Goal: Task Accomplishment & Management: Manage account settings

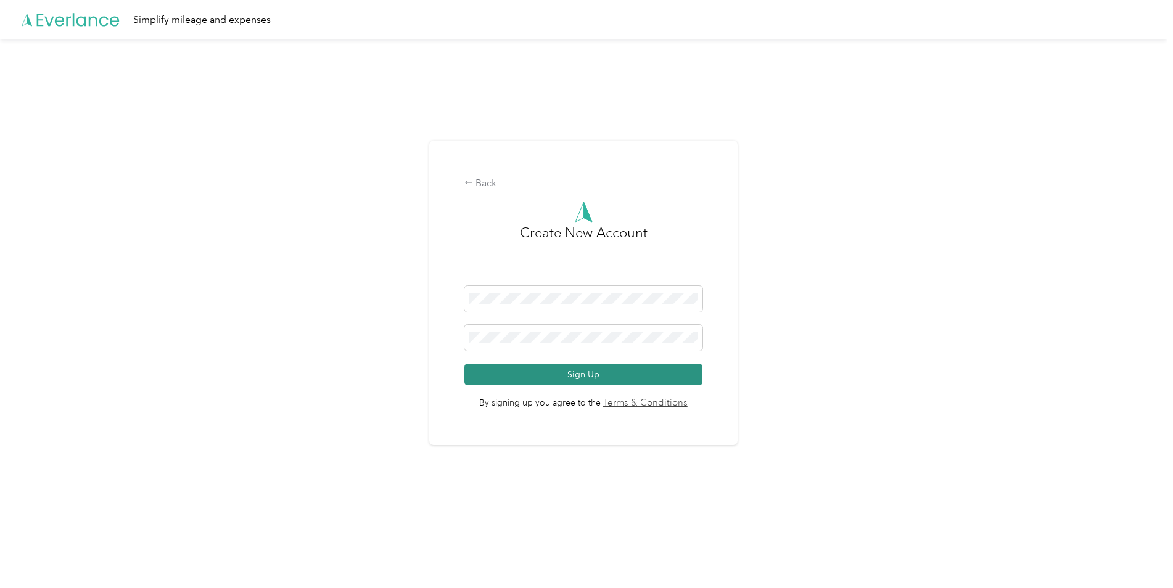
click at [571, 373] on button "Sign Up" at bounding box center [583, 375] width 238 height 22
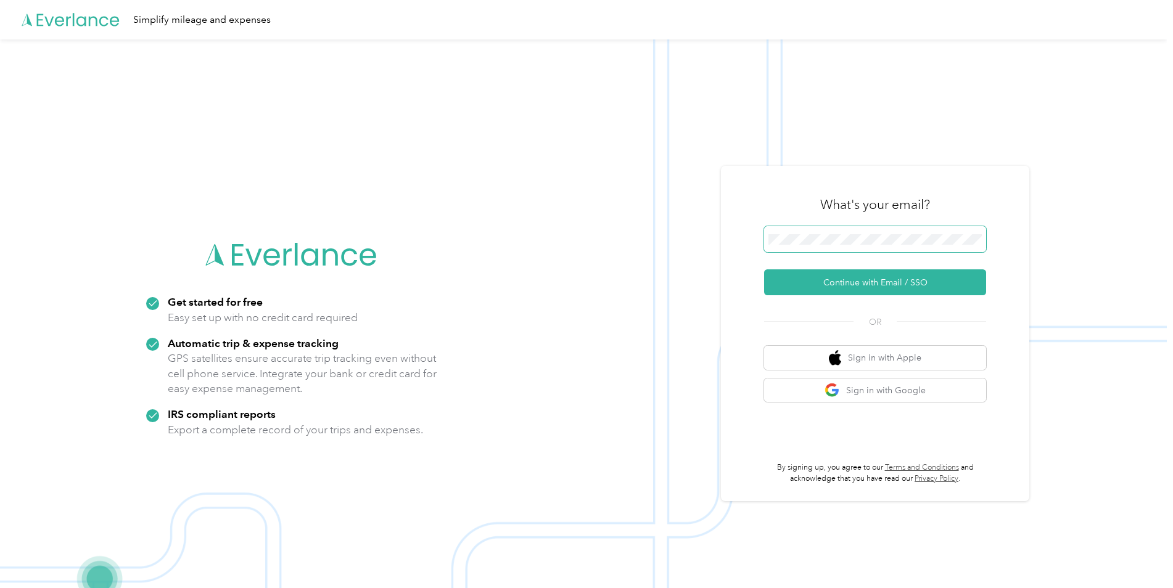
click at [894, 233] on span at bounding box center [875, 239] width 222 height 26
click at [869, 280] on button "Continue with Email / SSO" at bounding box center [875, 283] width 222 height 26
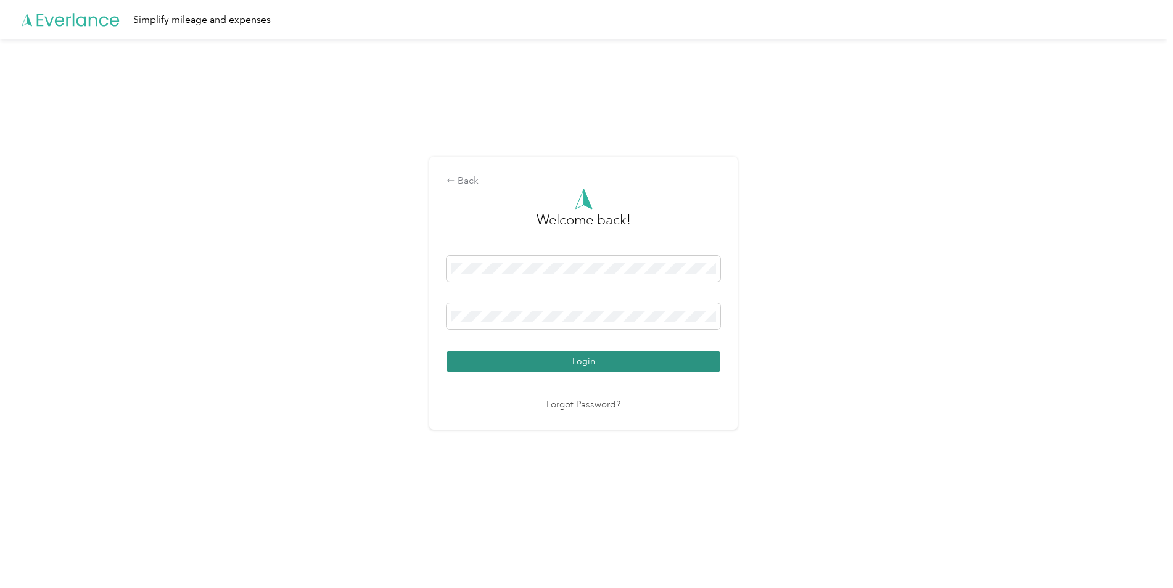
click at [533, 366] on button "Login" at bounding box center [584, 362] width 274 height 22
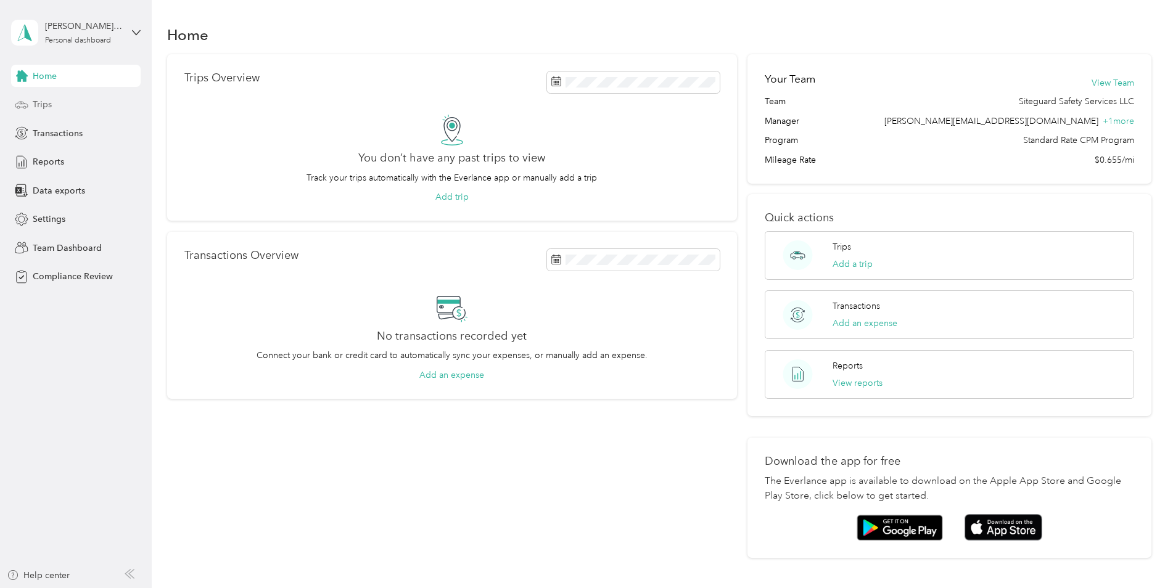
click at [81, 105] on div "Trips" at bounding box center [76, 105] width 130 height 22
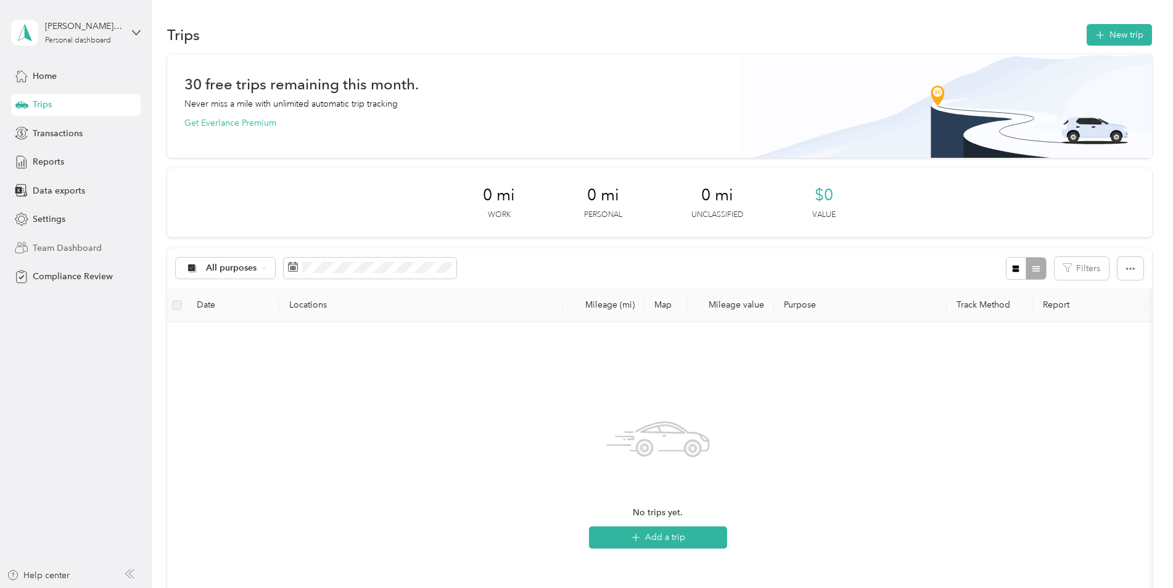
click at [86, 250] on span "Team Dashboard" at bounding box center [67, 248] width 69 height 13
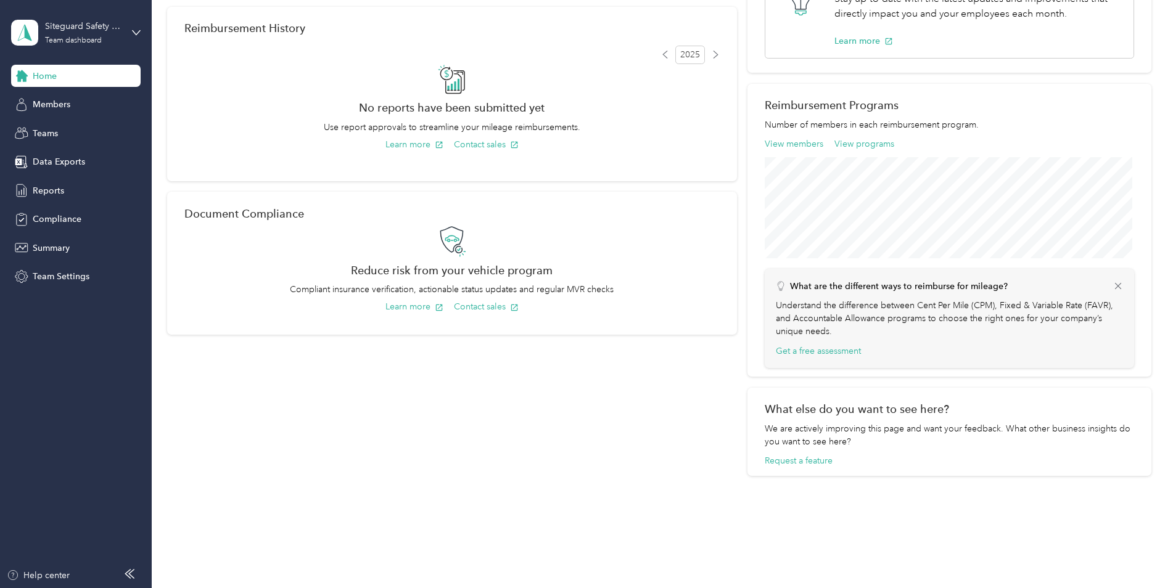
scroll to position [316, 0]
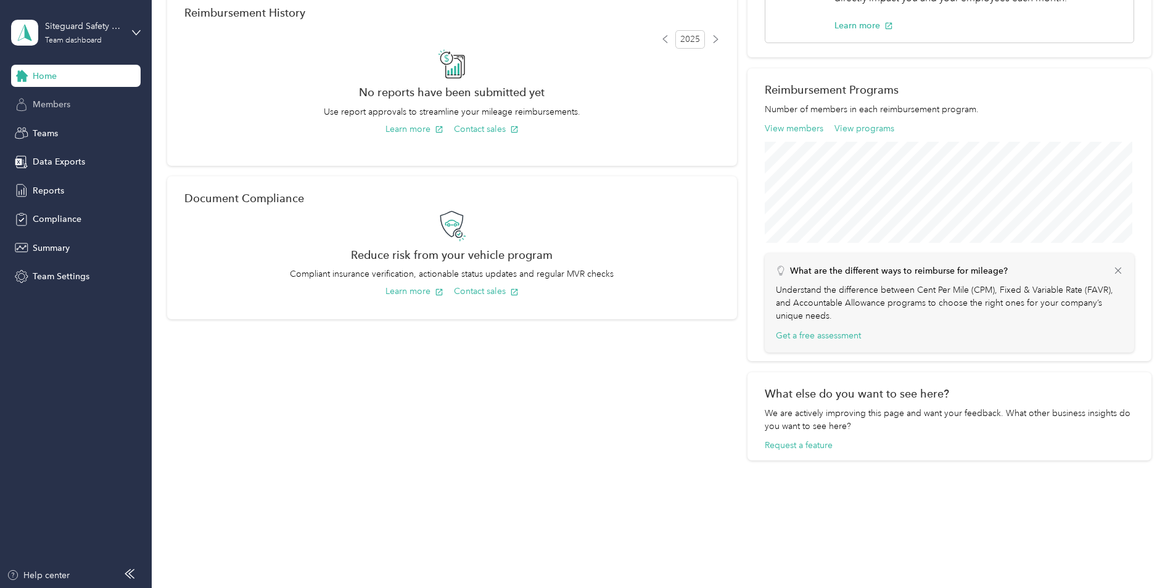
click at [43, 102] on span "Members" at bounding box center [52, 104] width 38 height 13
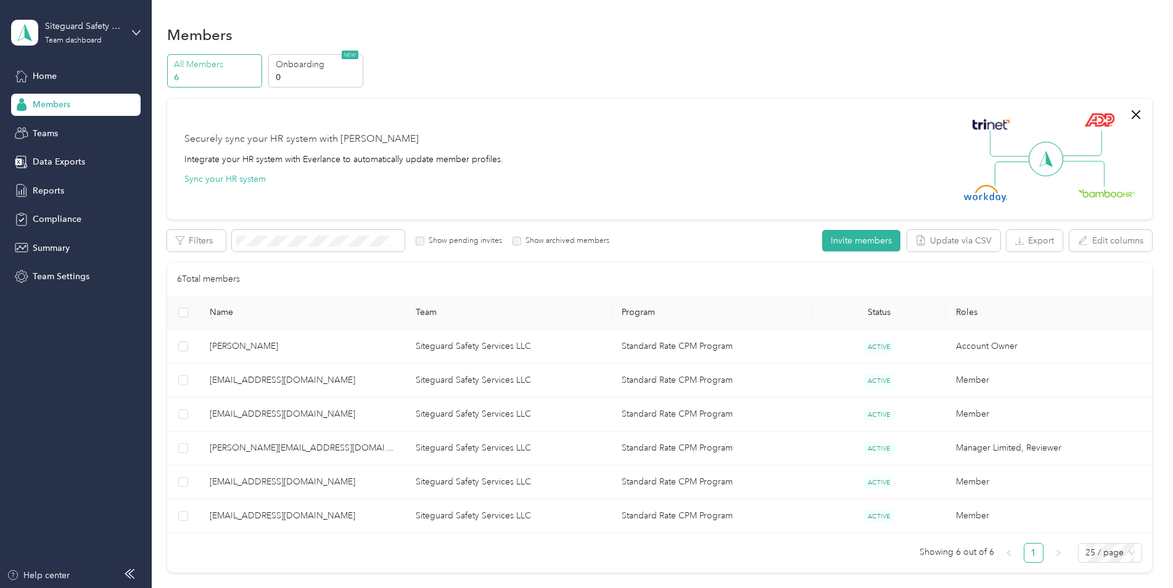
scroll to position [62, 0]
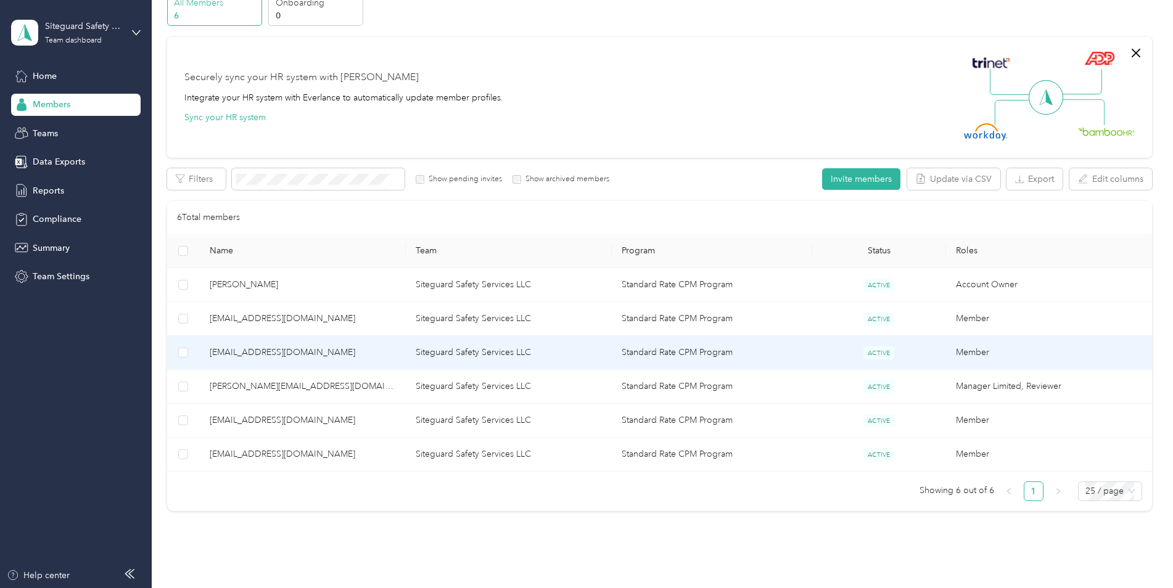
click at [282, 353] on span "devin@siteguardsafety.com" at bounding box center [303, 353] width 186 height 14
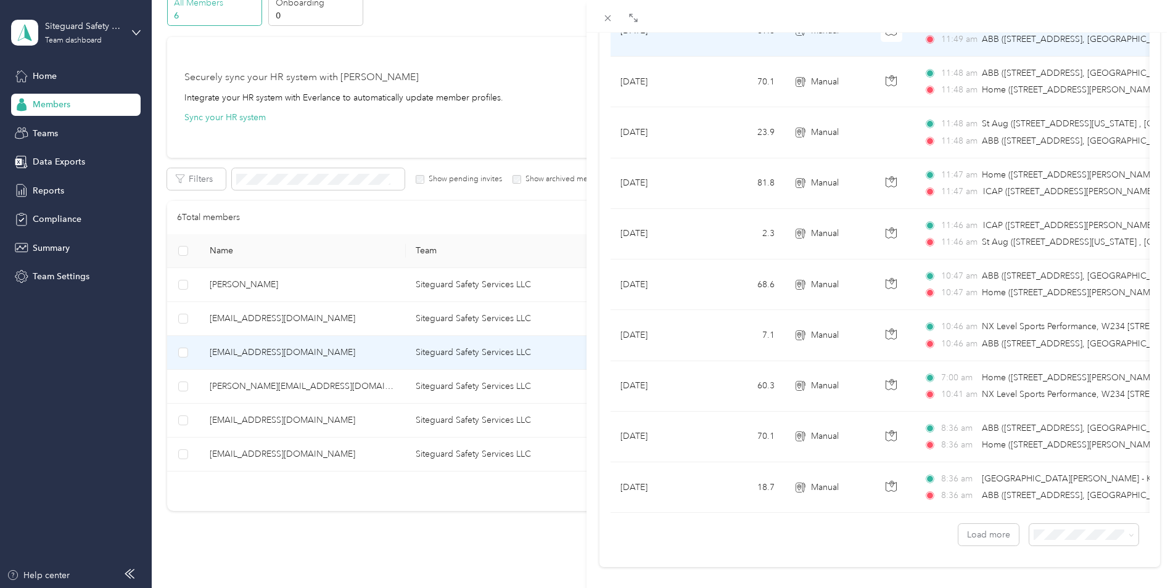
scroll to position [986, 0]
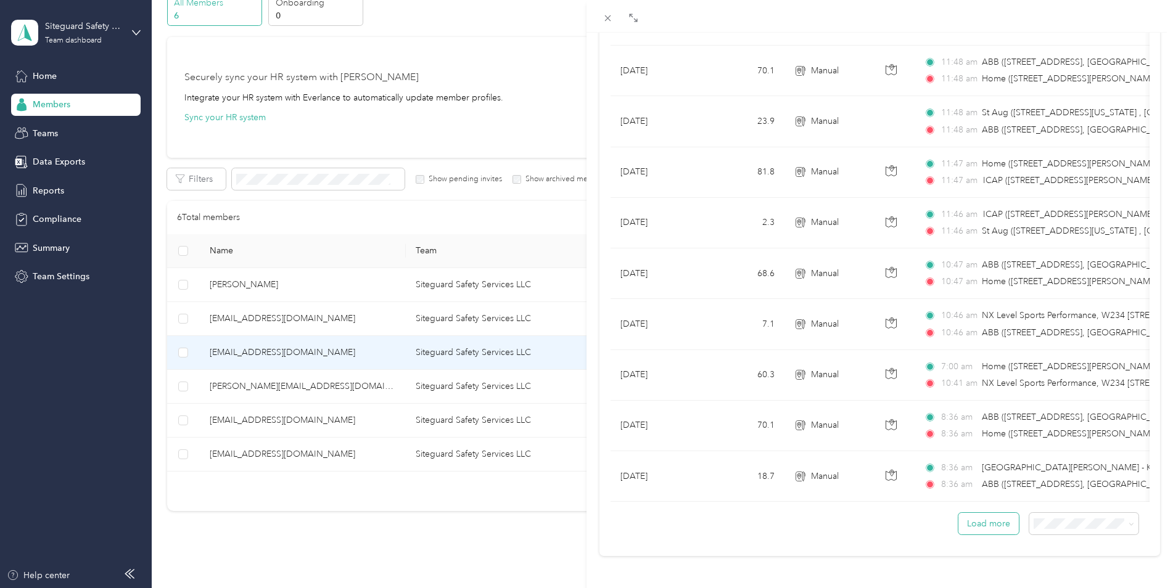
click at [978, 518] on button "Load more" at bounding box center [989, 524] width 60 height 22
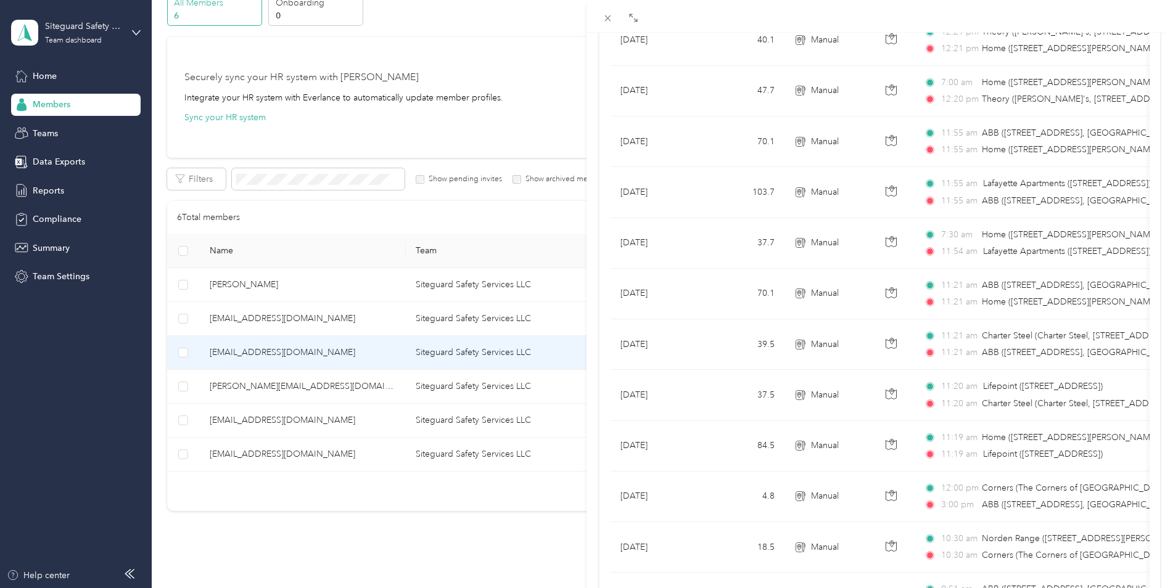
scroll to position [2255, 0]
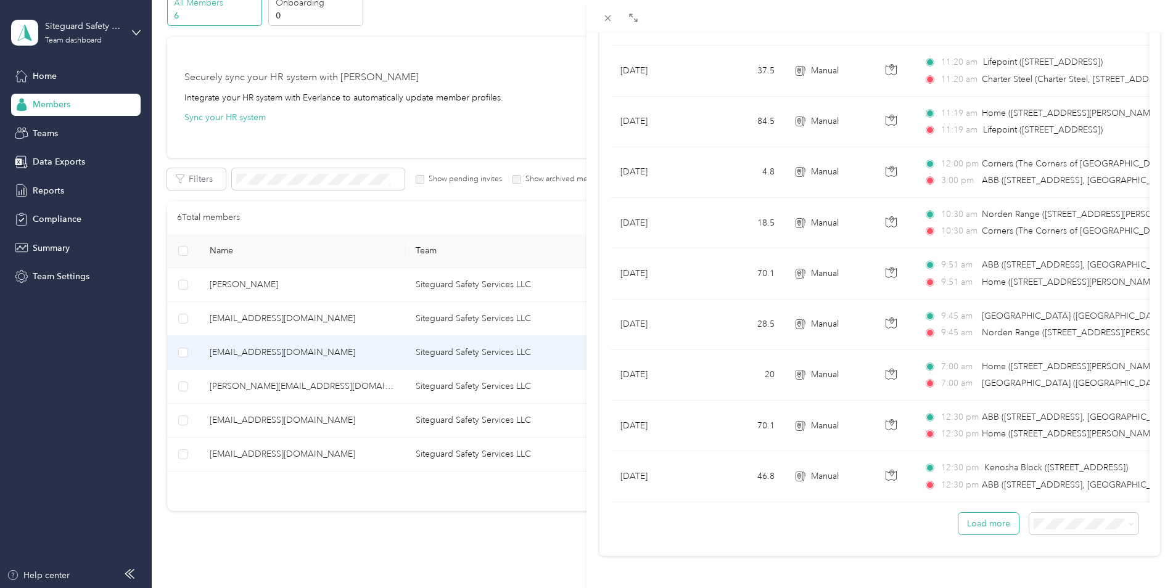
click at [977, 518] on button "Load more" at bounding box center [989, 524] width 60 height 22
click at [1047, 497] on li "100 per load" at bounding box center [1074, 492] width 109 height 22
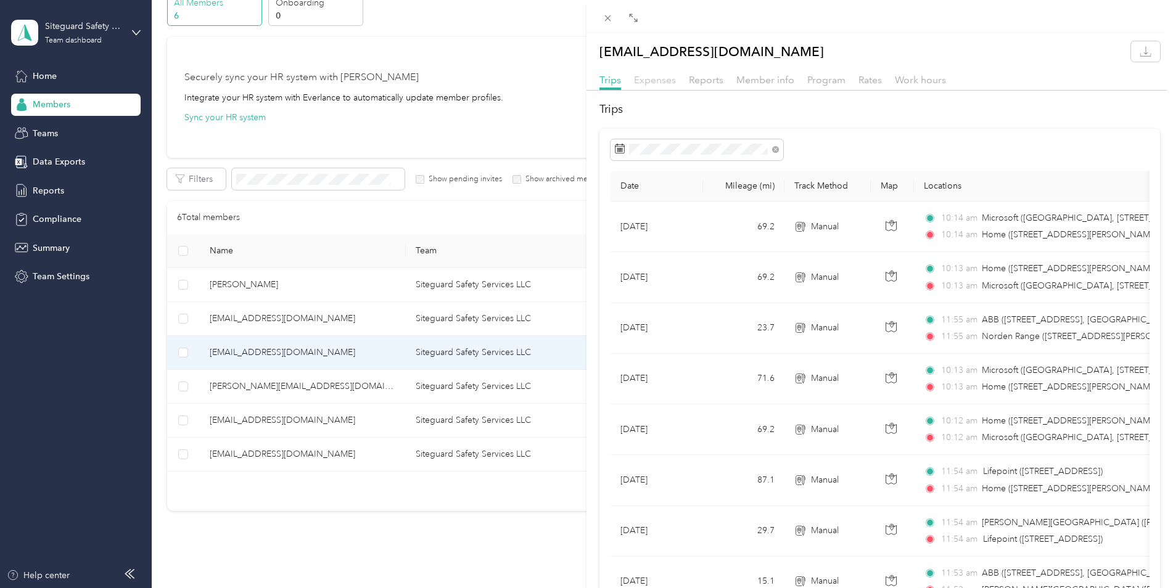
click at [658, 83] on span "Expenses" at bounding box center [655, 80] width 42 height 12
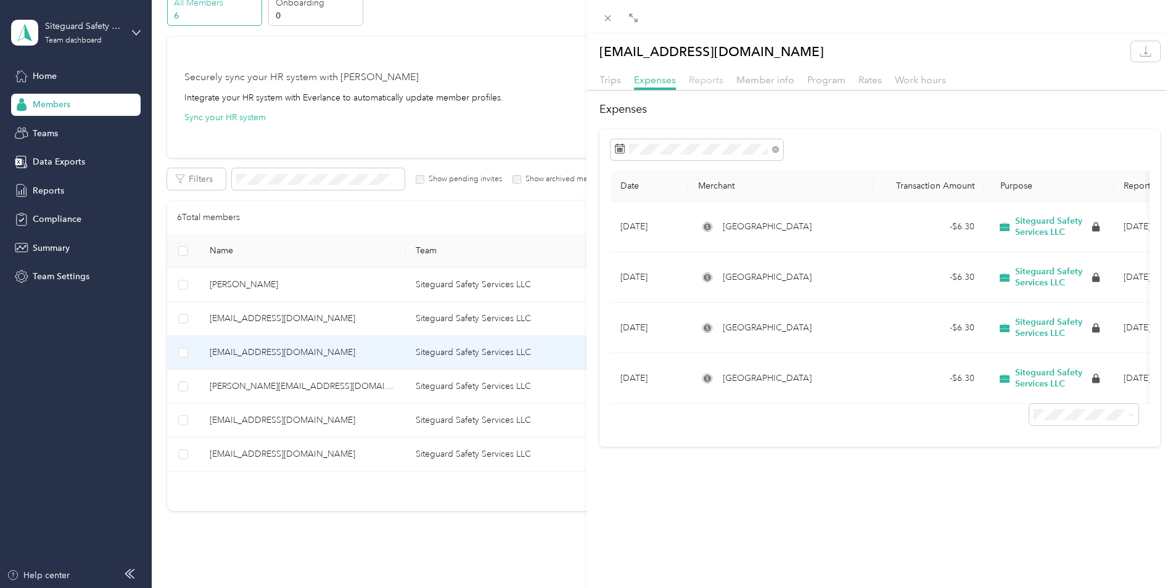
click at [712, 80] on span "Reports" at bounding box center [706, 80] width 35 height 12
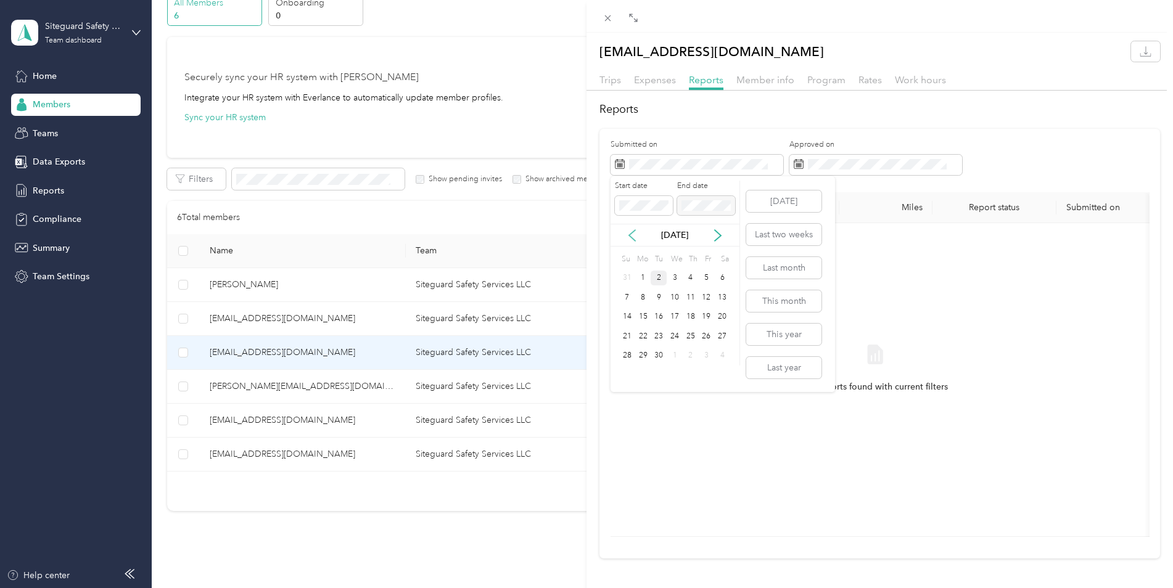
click at [631, 238] on icon at bounding box center [632, 235] width 12 height 12
click at [626, 276] on div "27" at bounding box center [627, 278] width 16 height 15
click at [720, 234] on icon at bounding box center [718, 235] width 12 height 12
click at [724, 354] on div "30" at bounding box center [722, 356] width 16 height 15
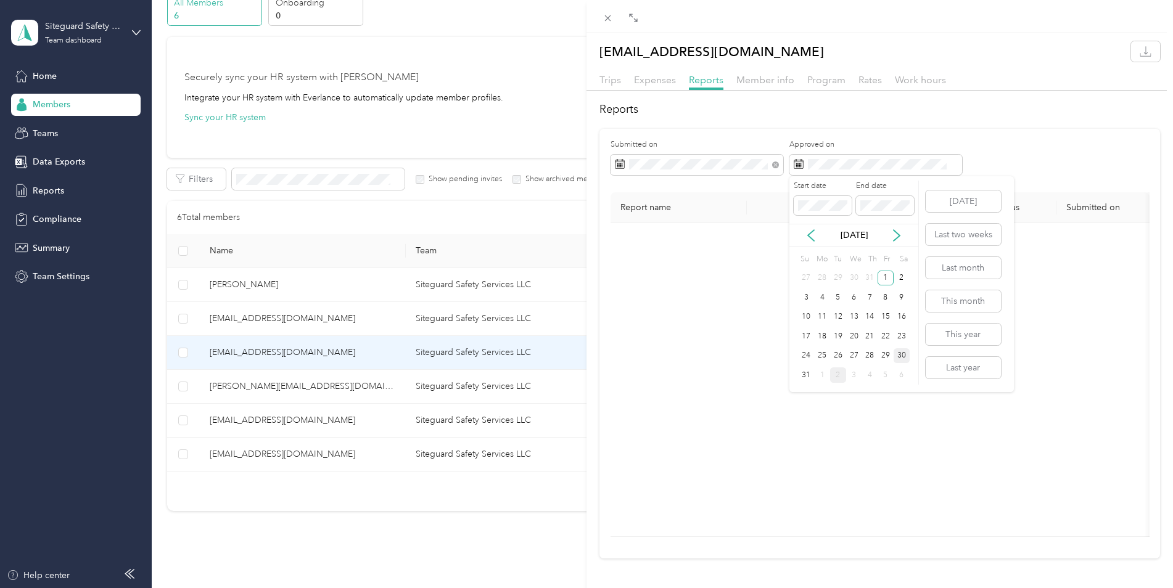
click at [903, 353] on div "30" at bounding box center [902, 356] width 16 height 15
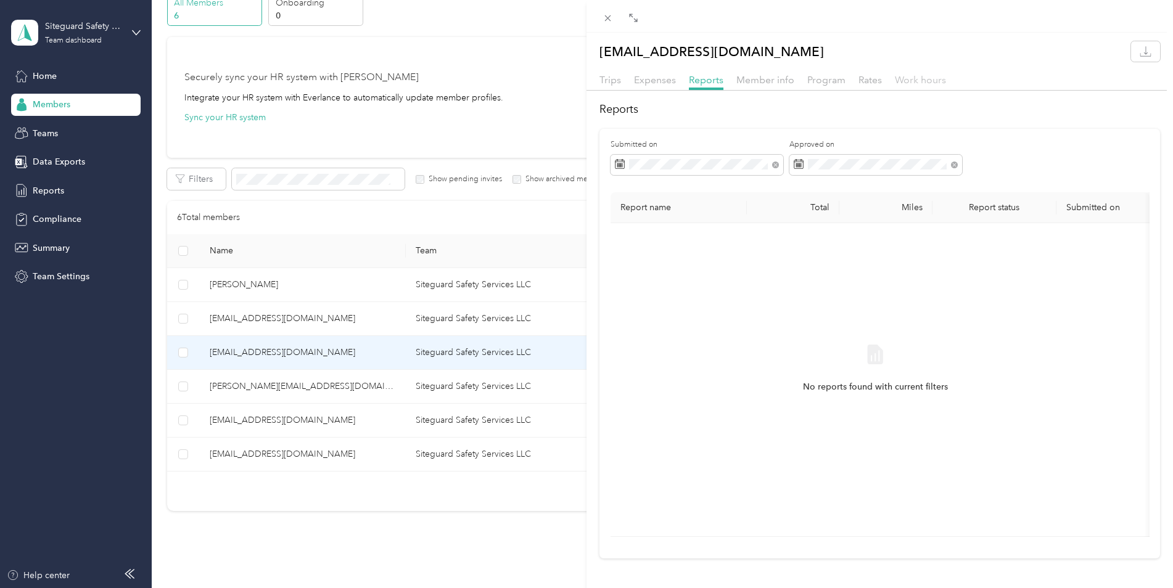
click at [915, 81] on span "Work hours" at bounding box center [920, 80] width 51 height 12
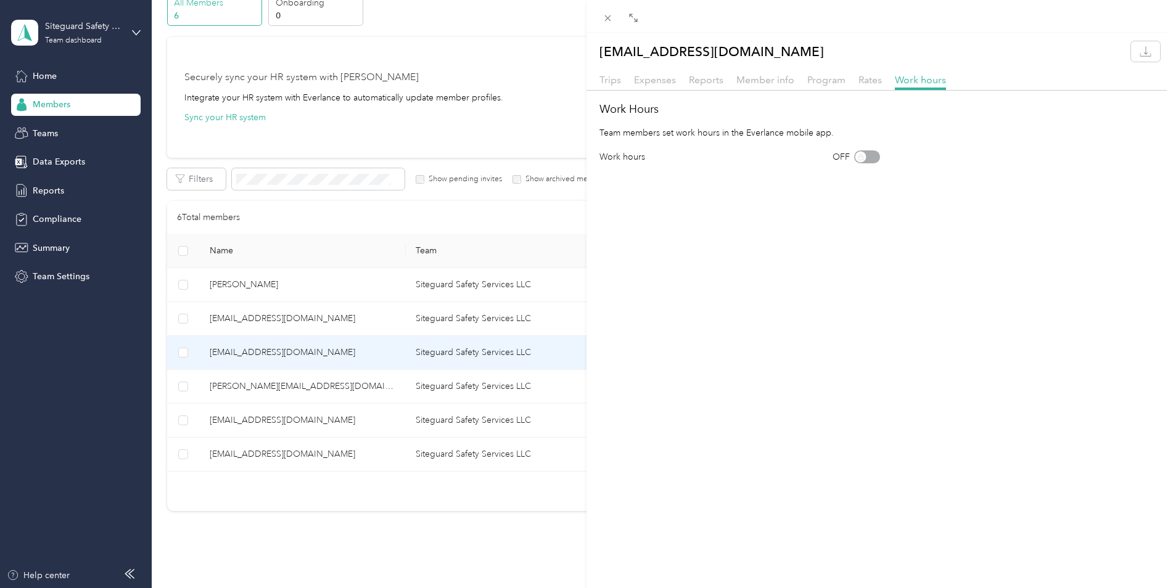
click at [869, 86] on div "Rates" at bounding box center [870, 80] width 23 height 15
click at [830, 89] on div "Trips Expenses Reports Member info Program Rates Work hours" at bounding box center [880, 82] width 587 height 18
click at [827, 81] on span "Program" at bounding box center [826, 80] width 38 height 12
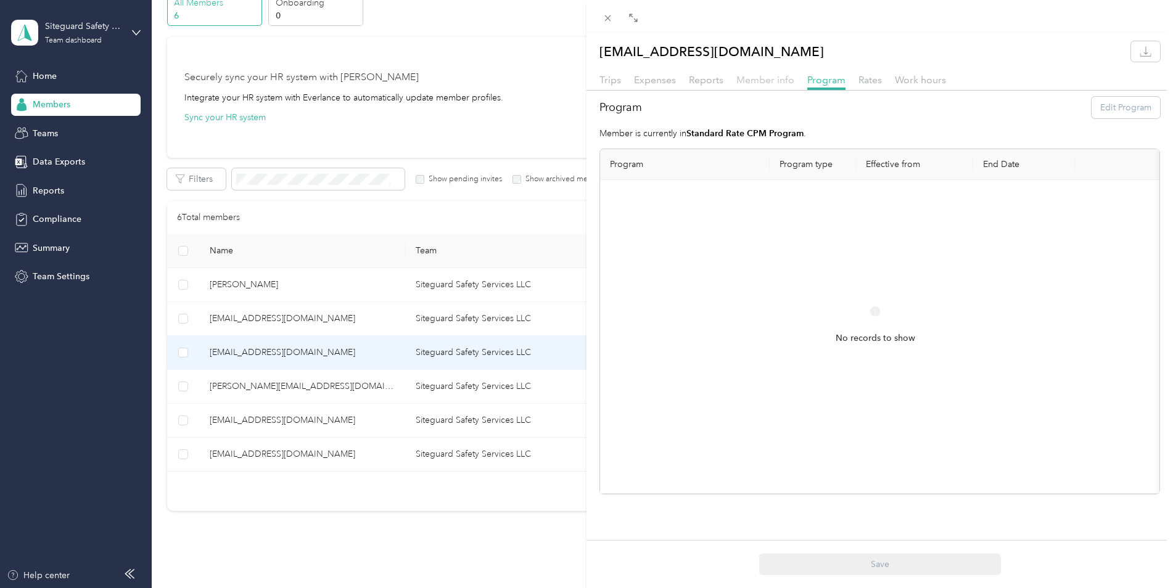
click at [778, 81] on span "Member info" at bounding box center [766, 80] width 58 height 12
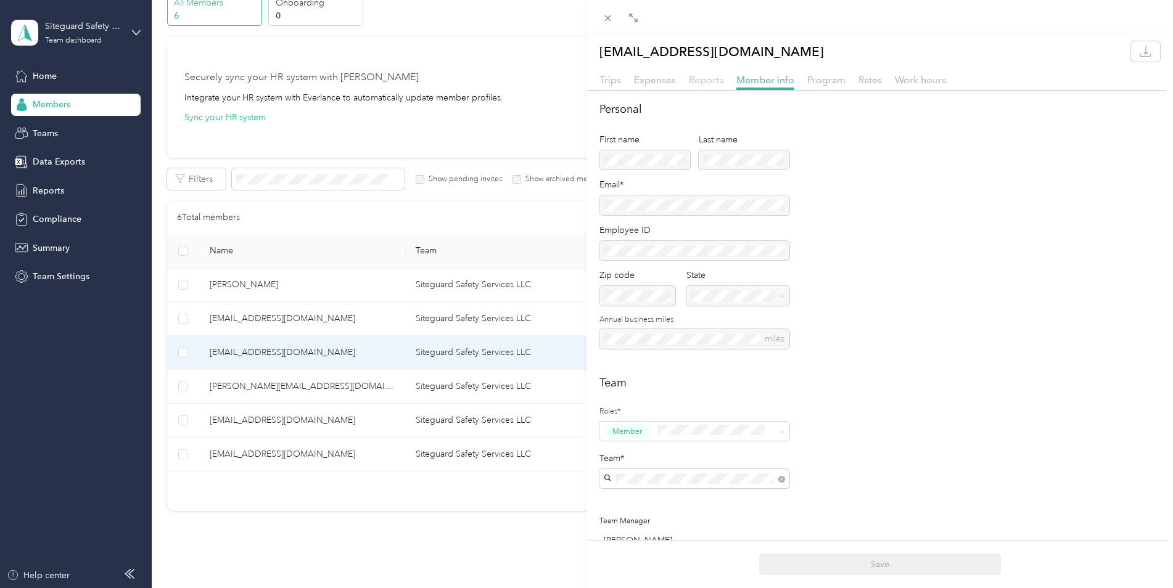
click at [698, 80] on span "Reports" at bounding box center [706, 80] width 35 height 12
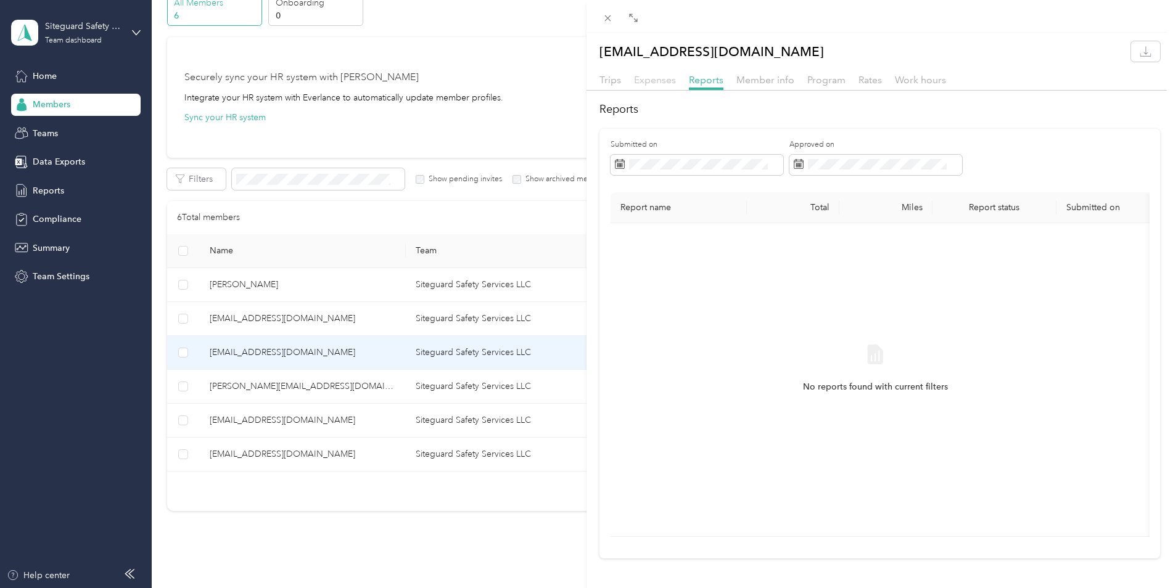
click at [650, 78] on span "Expenses" at bounding box center [655, 80] width 42 height 12
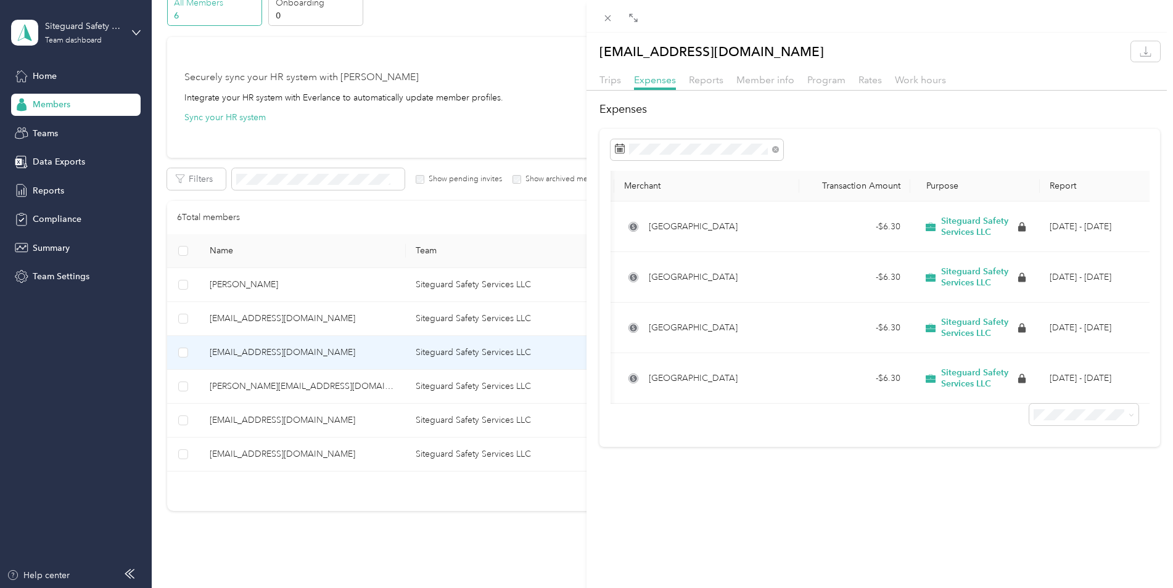
scroll to position [0, 97]
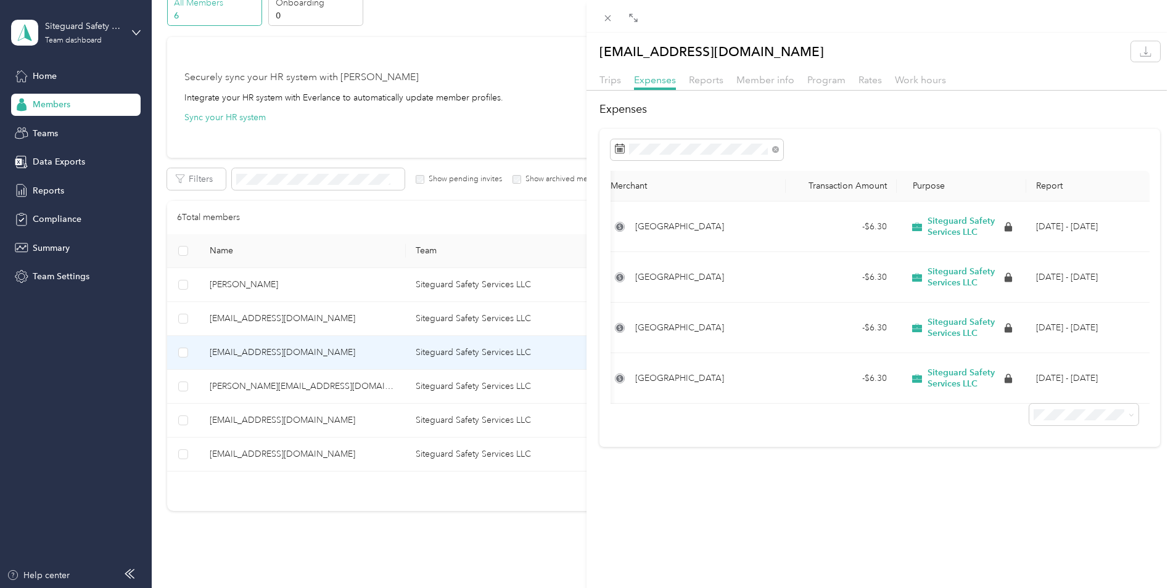
click at [52, 184] on div "devin@siteguardsafety.com Trips Expenses Reports Member info Program Rates Work…" at bounding box center [586, 294] width 1173 height 588
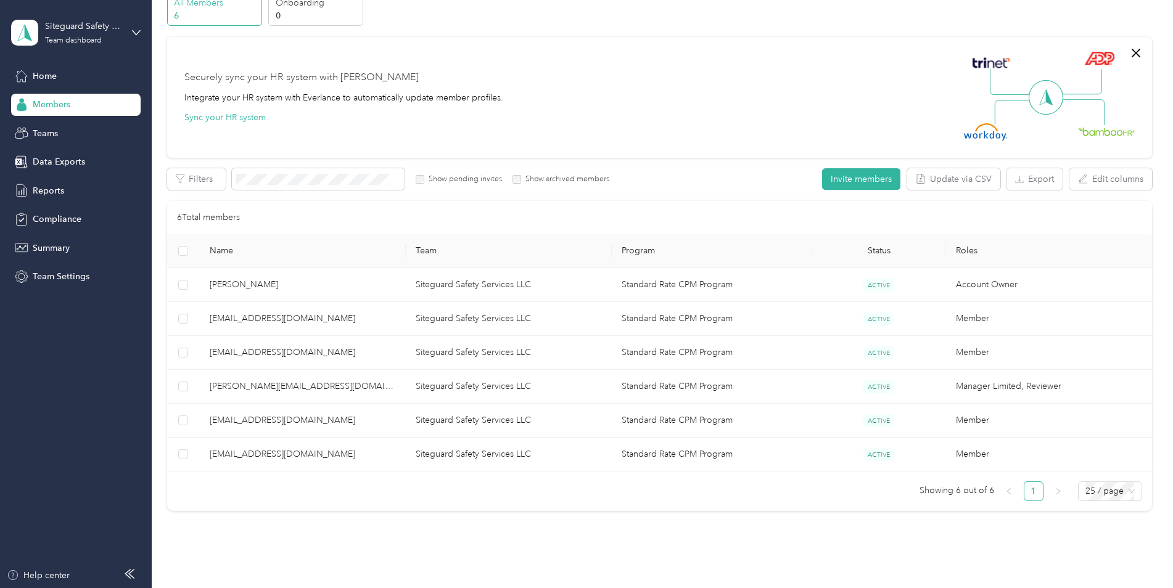
click at [52, 184] on span "Reports" at bounding box center [48, 190] width 31 height 13
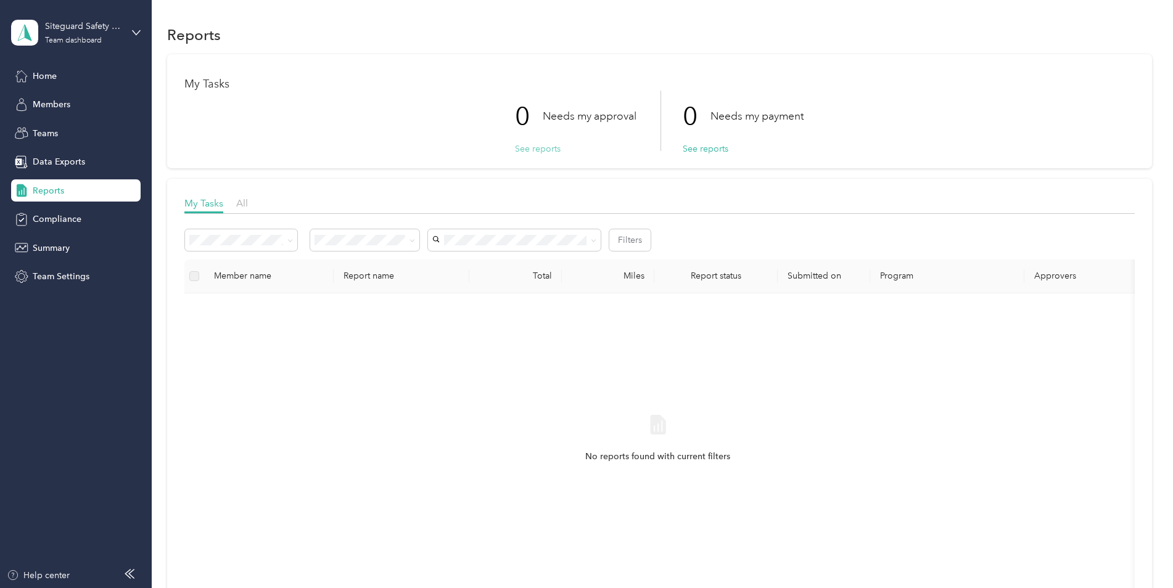
click at [540, 143] on button "See reports" at bounding box center [538, 148] width 46 height 13
click at [384, 247] on span at bounding box center [364, 240] width 109 height 22
click at [295, 238] on span at bounding box center [241, 240] width 112 height 22
click at [220, 301] on span "All reports" at bounding box center [214, 304] width 41 height 10
drag, startPoint x: 344, startPoint y: 246, endPoint x: 334, endPoint y: 265, distance: 22.4
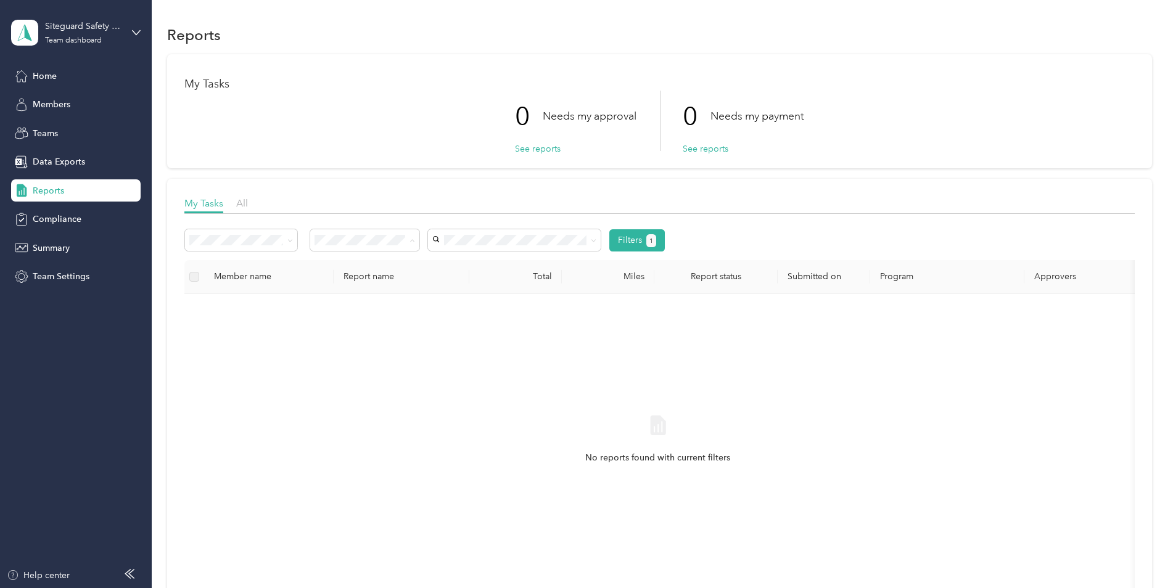
click at [334, 265] on li "All" at bounding box center [364, 263] width 109 height 22
click at [456, 305] on span "devin@siteguardsafety.com" at bounding box center [510, 306] width 146 height 10
click at [68, 220] on span "Compliance" at bounding box center [57, 219] width 49 height 13
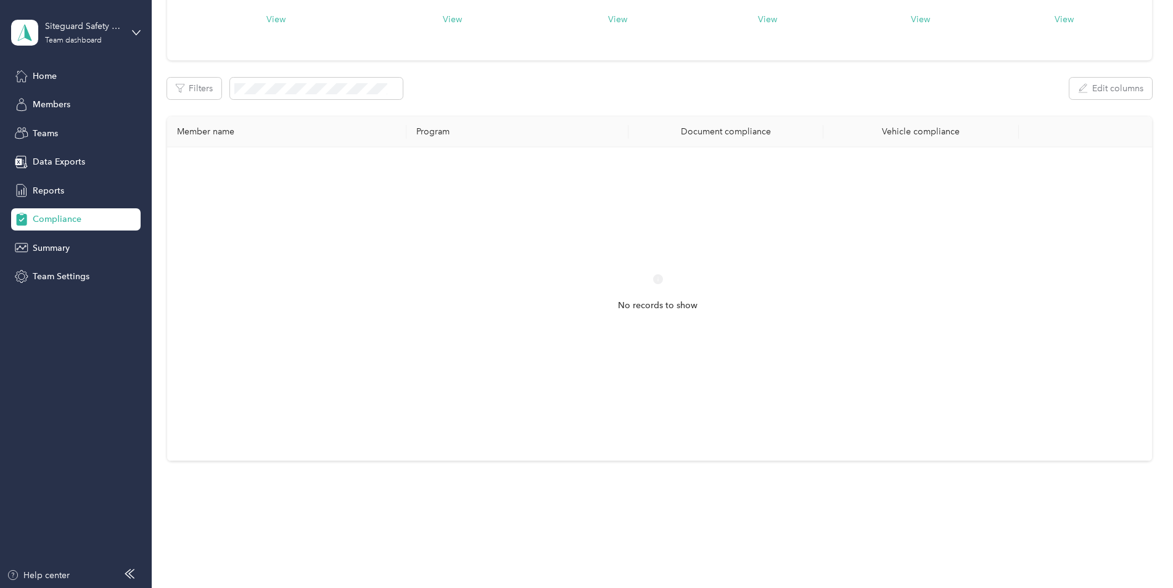
scroll to position [128, 0]
